Goal: Information Seeking & Learning: Learn about a topic

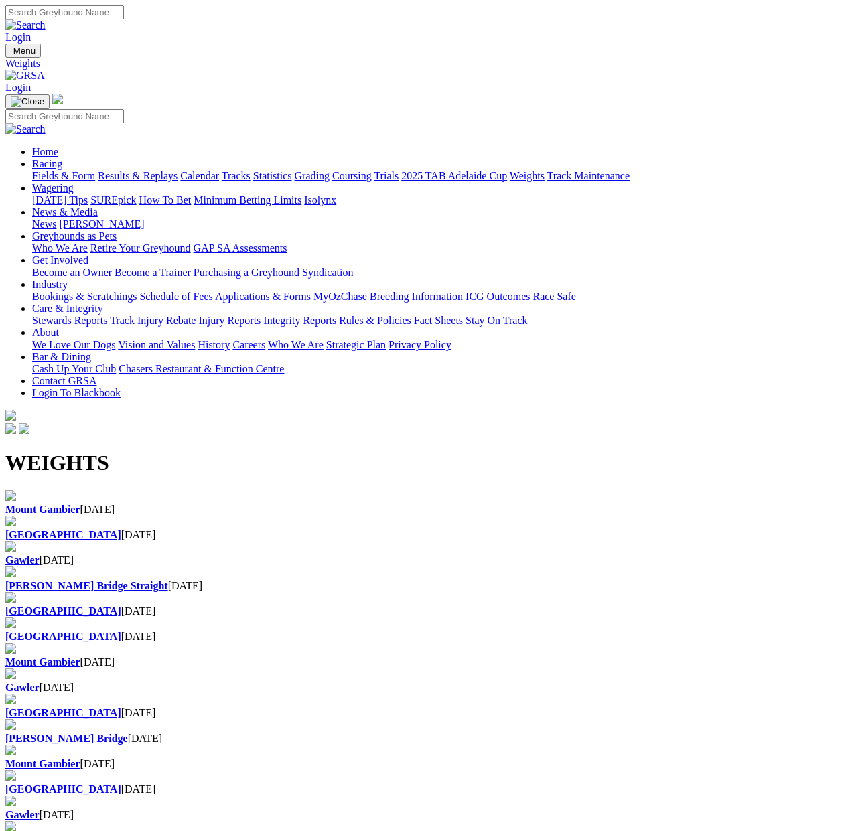
click at [387, 451] on h1 "WEIGHTS" at bounding box center [422, 463] width 835 height 25
click at [445, 451] on h1 "WEIGHTS" at bounding box center [422, 463] width 835 height 25
click at [351, 451] on h1 "WEIGHTS" at bounding box center [422, 463] width 835 height 25
click at [66, 170] on link "Fields & Form" at bounding box center [63, 175] width 63 height 11
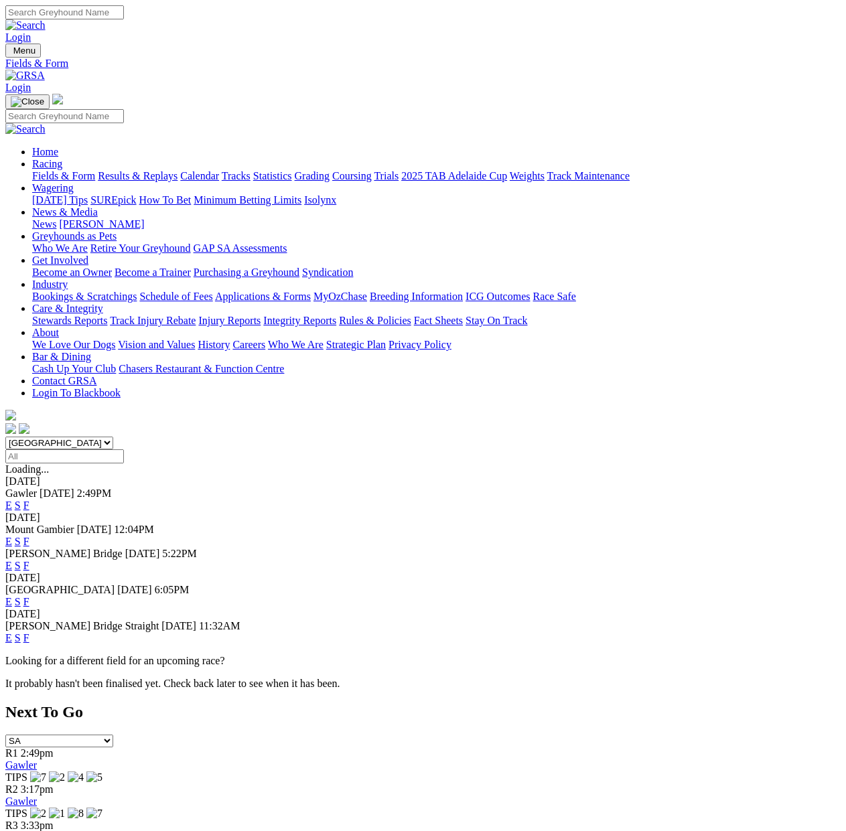
click at [29, 500] on link "F" at bounding box center [26, 505] width 6 height 11
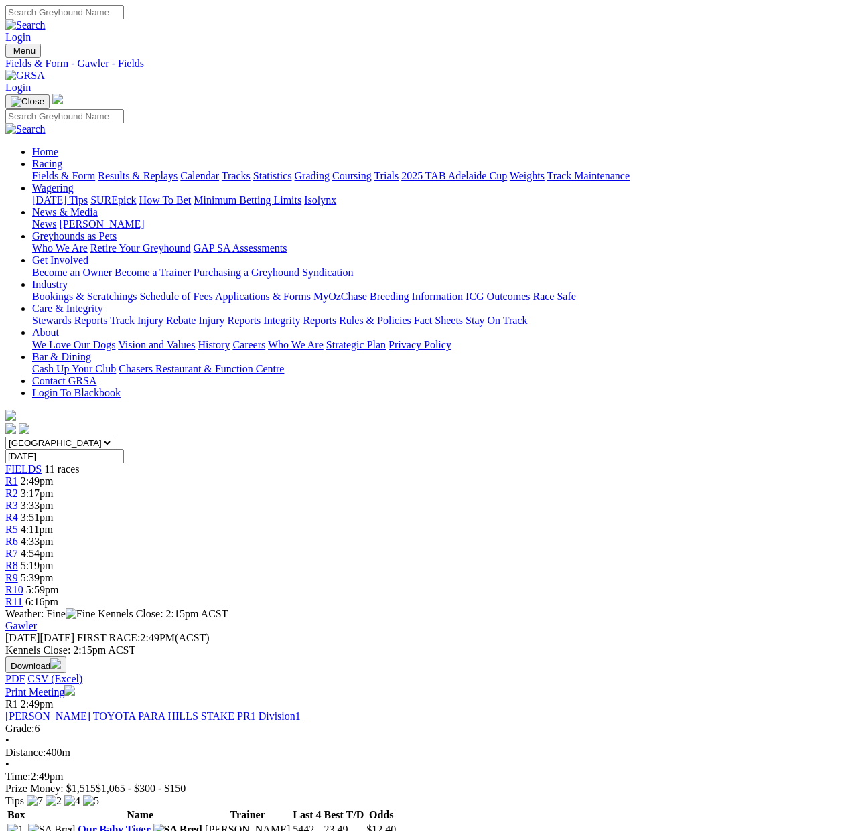
drag, startPoint x: 206, startPoint y: 301, endPoint x: 246, endPoint y: 301, distance: 40.2
click at [246, 632] on div "Friday 03 Oct 2025 FIRST RACE: 2:49PM(ACST)" at bounding box center [422, 638] width 835 height 12
click at [210, 632] on span "FIRST RACE: 2:49PM(ACST)" at bounding box center [143, 637] width 133 height 11
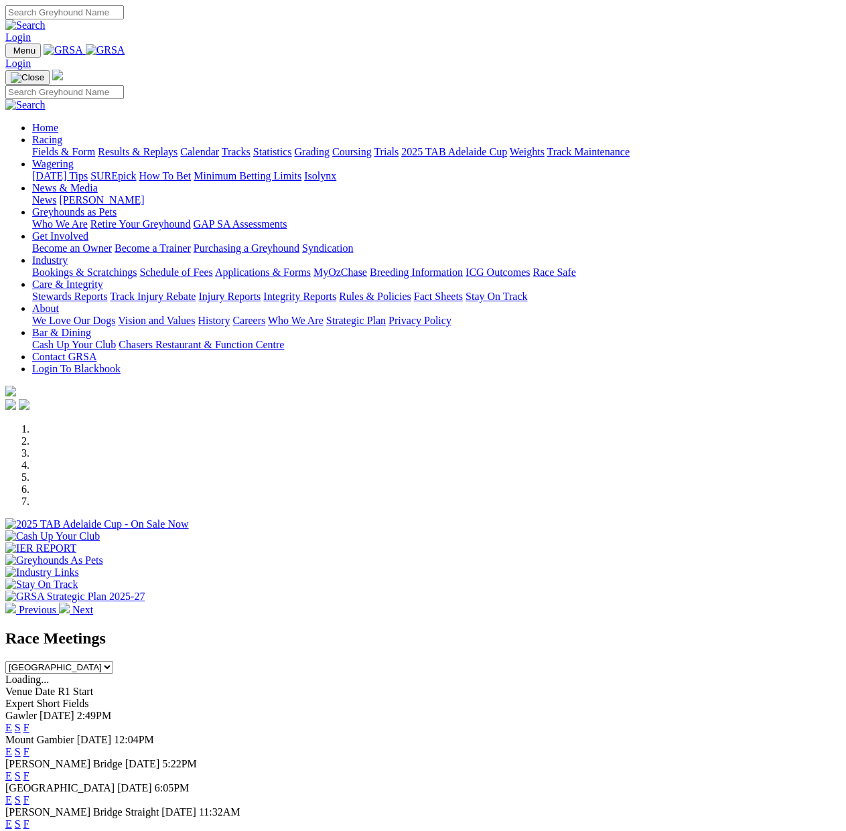
click at [29, 722] on link "F" at bounding box center [26, 727] width 6 height 11
